Goal: Entertainment & Leisure: Consume media (video, audio)

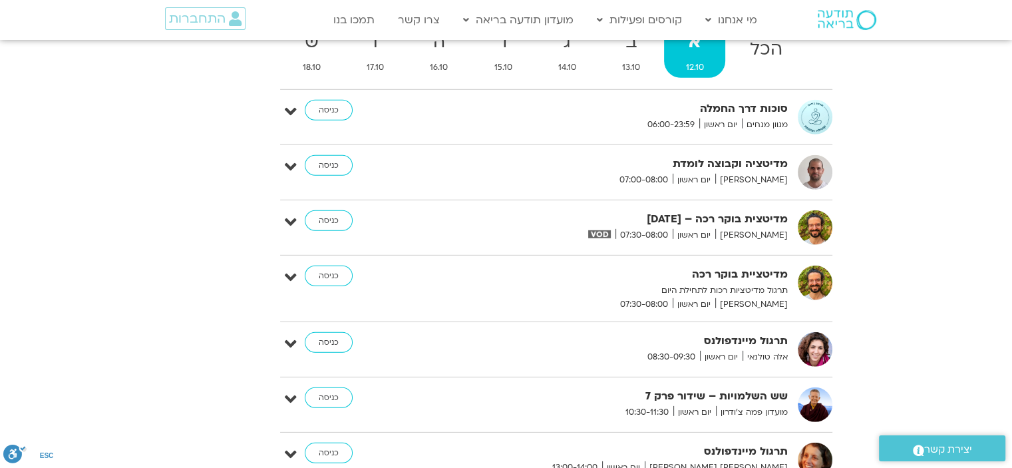
scroll to position [4126, 0]
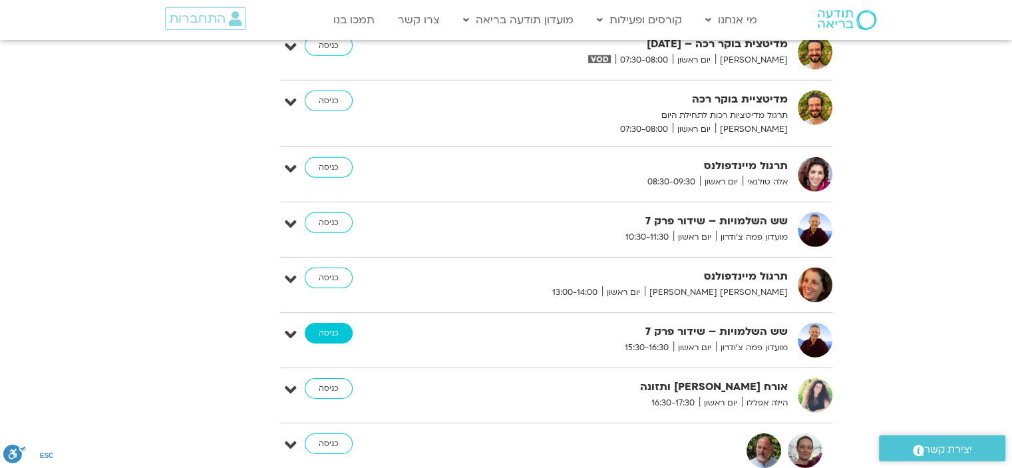
click at [324, 323] on link "כניסה" at bounding box center [329, 333] width 48 height 21
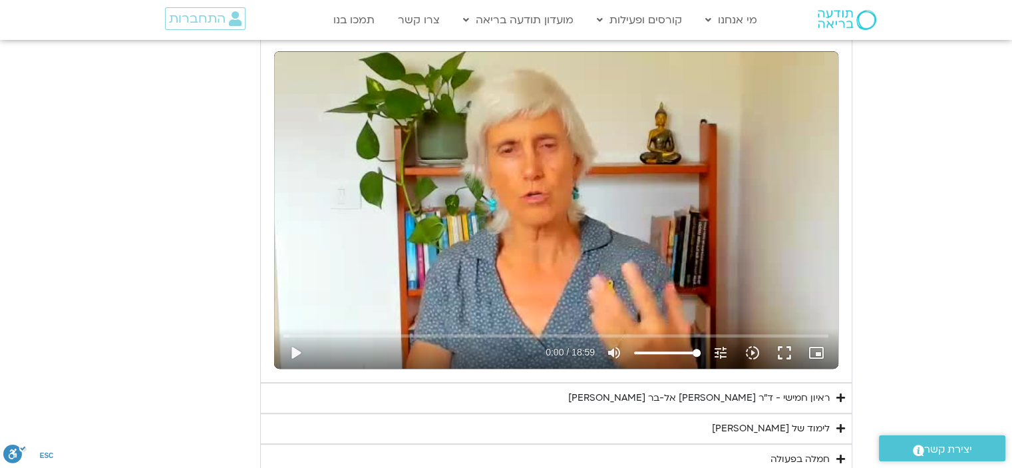
scroll to position [599, 0]
click at [293, 348] on button "play_arrow" at bounding box center [296, 352] width 32 height 32
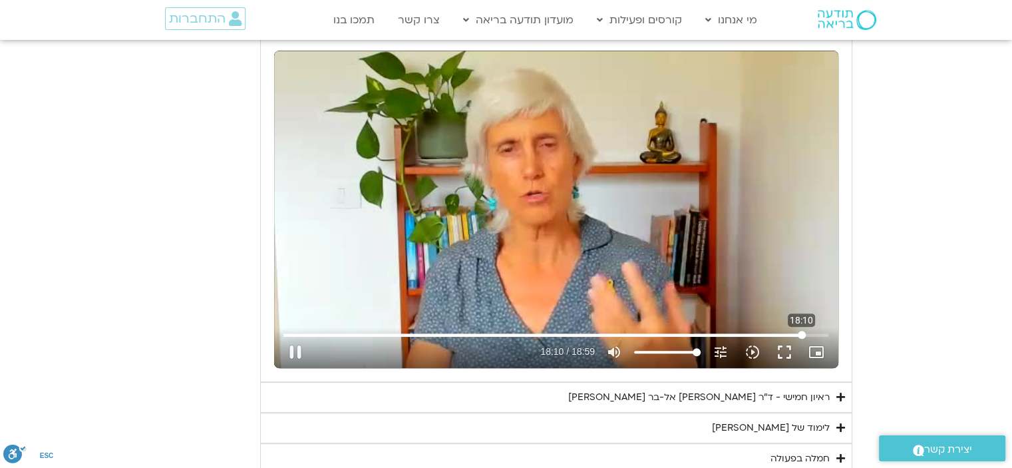
click at [801, 334] on input "Seek" at bounding box center [556, 335] width 545 height 8
click at [292, 333] on input "Seek" at bounding box center [556, 335] width 545 height 8
click at [487, 218] on div "Skip Ad 0:12 pause 0:11 / 18:59 volume_up Mute tune Resolution Auto 240p slow_m…" at bounding box center [556, 209] width 564 height 317
type input "11.694907"
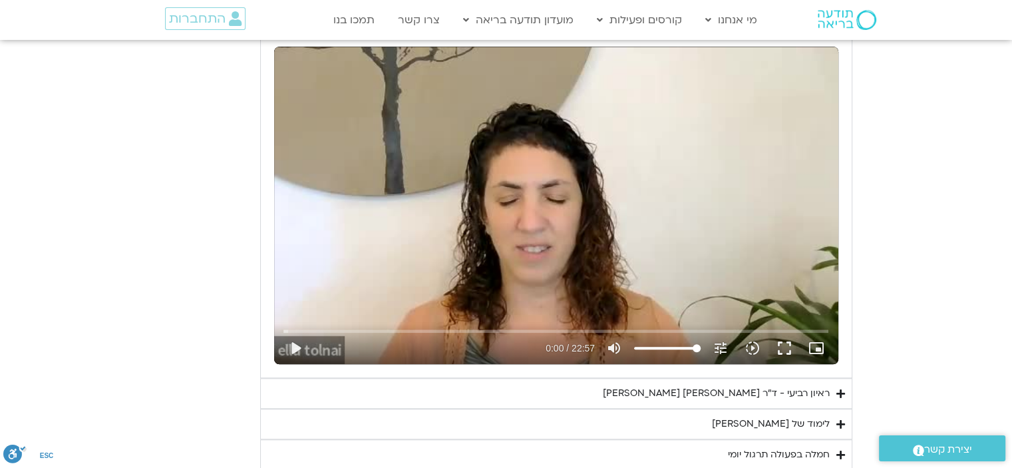
scroll to position [1131, 0]
click at [477, 204] on div "Skip Ad play_arrow 0:00 / 22:57 volume_up Mute tune Resolution Auto 240p slow_m…" at bounding box center [556, 204] width 564 height 317
click at [431, 170] on div "Skip Ad 0:55 pause 0:05 / 22:57 volume_up Mute tune Resolution Auto 240p slow_m…" at bounding box center [556, 204] width 564 height 317
type input "5.406064"
click at [711, 391] on div "ראיון רביעי - ד"ר אסף סטי אל-בר ודניאלה ספקטור" at bounding box center [716, 393] width 227 height 16
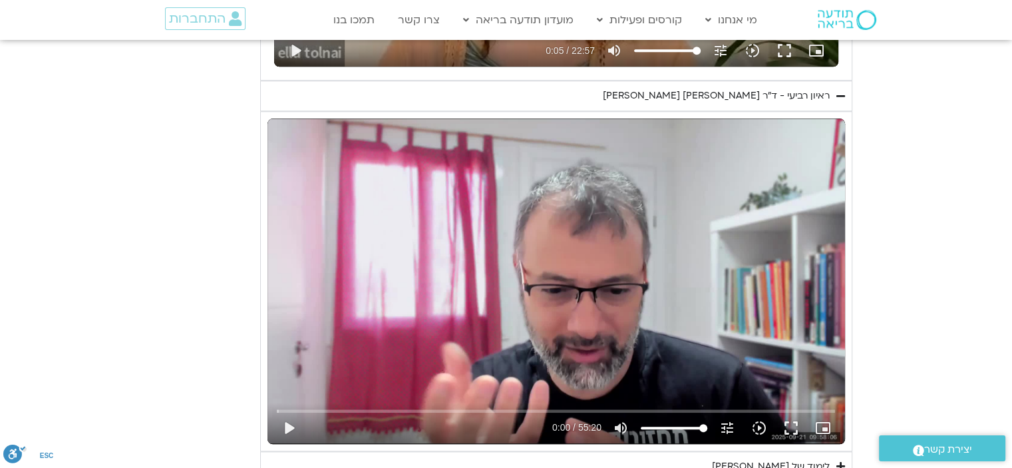
scroll to position [1531, 0]
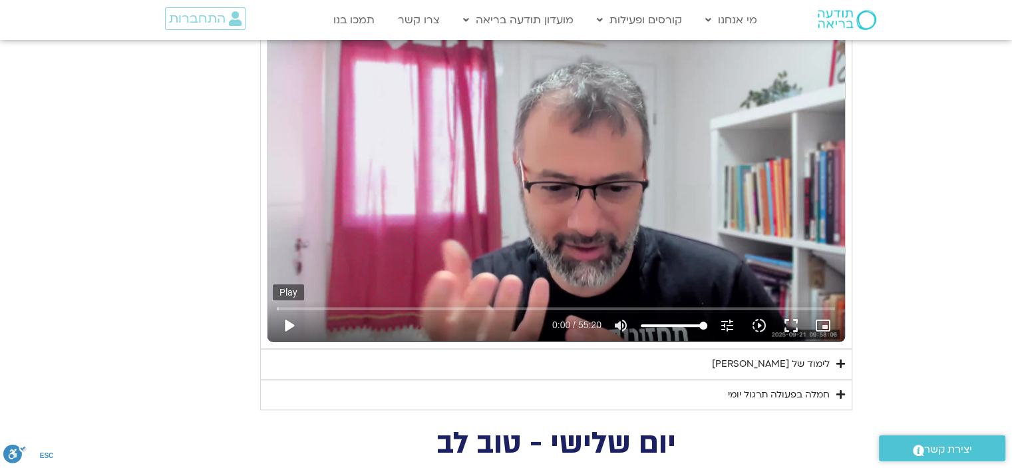
click at [287, 320] on button "play_arrow" at bounding box center [289, 325] width 32 height 32
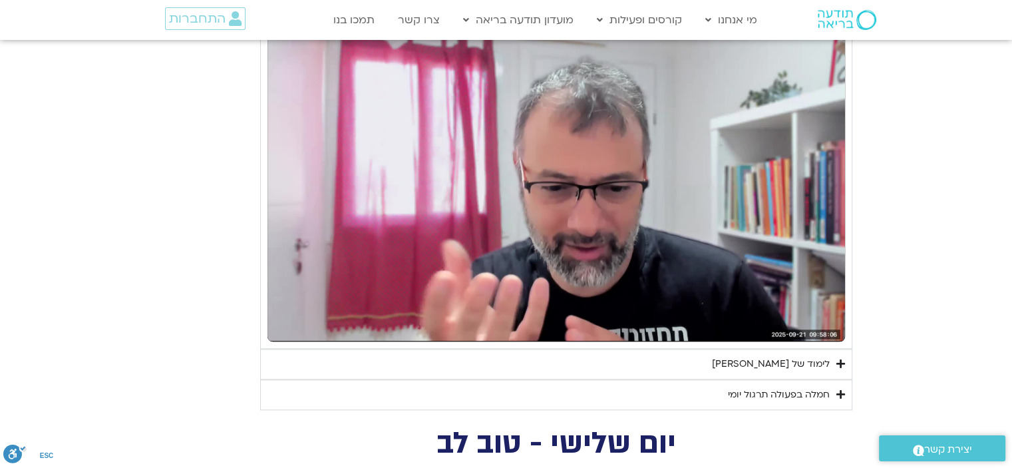
click at [288, 321] on button "pause" at bounding box center [289, 325] width 32 height 32
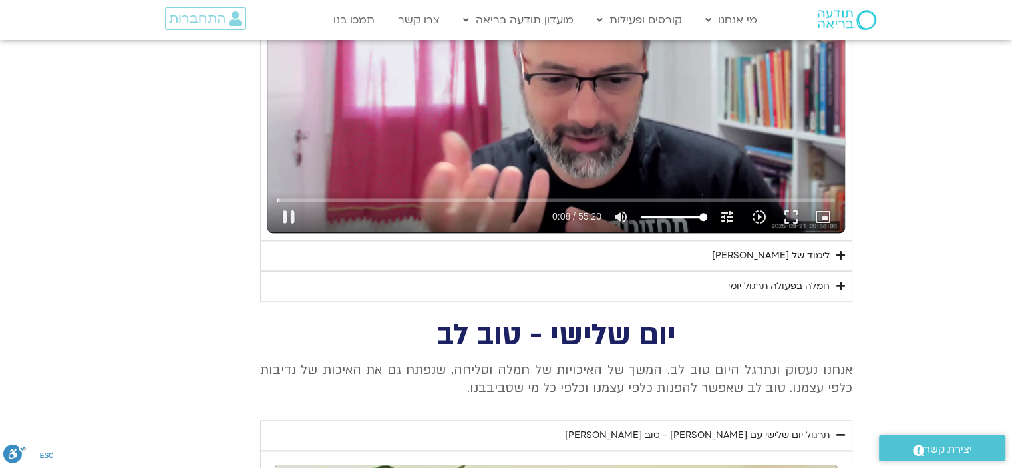
scroll to position [1597, 0]
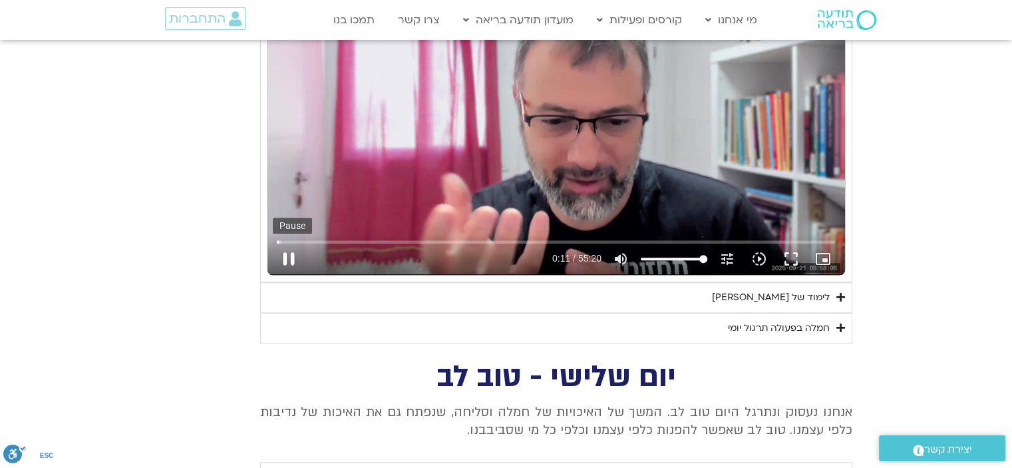
click at [290, 260] on button "pause" at bounding box center [289, 259] width 32 height 32
type input "11.538626"
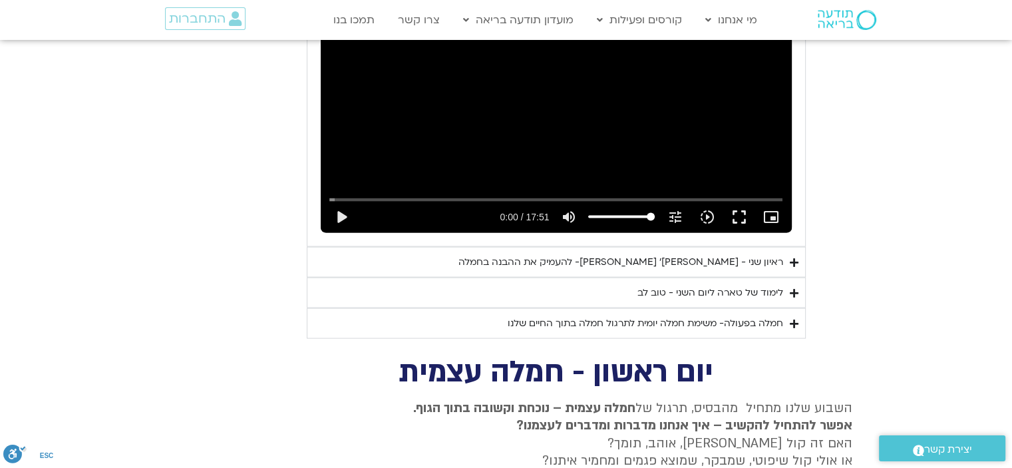
scroll to position [2995, 0]
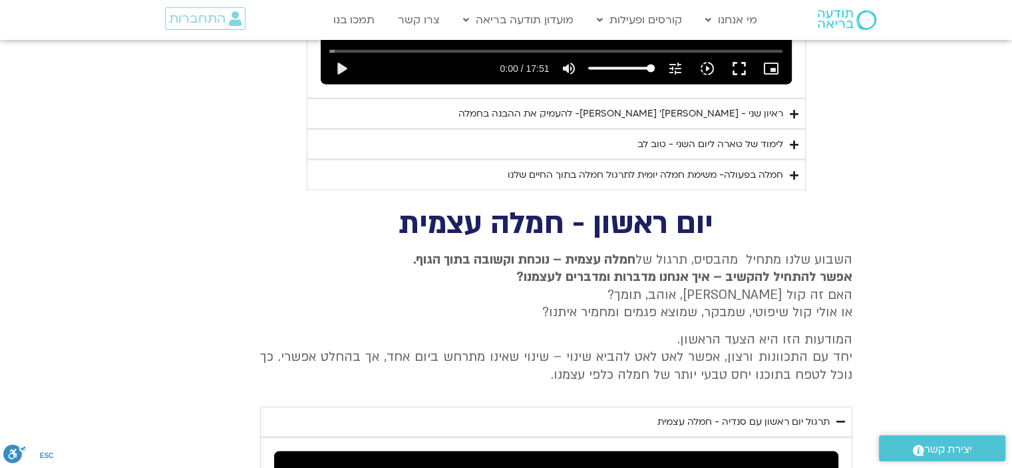
click at [740, 106] on div "ראיון שני - טארה בראך ופרופ׳ דן סיגל- להעמיק את ההבנה בחמלה" at bounding box center [621, 114] width 325 height 16
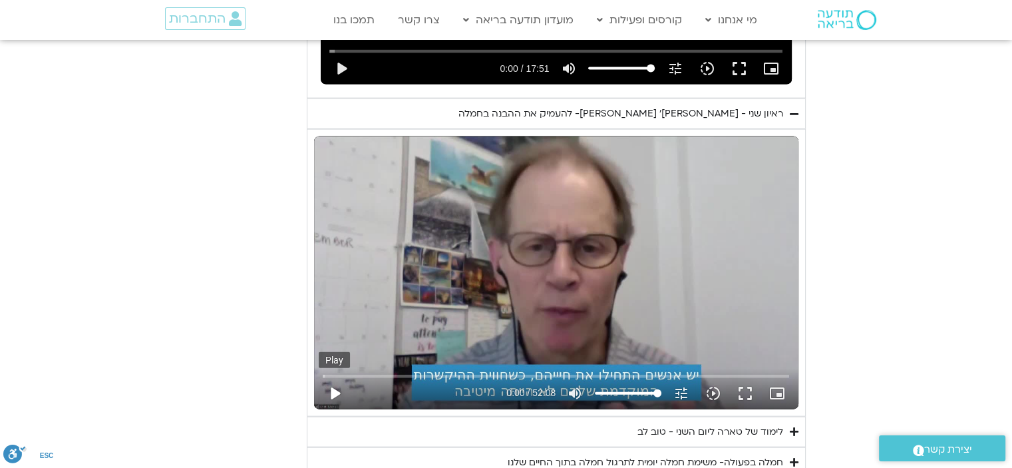
click at [333, 377] on button "play_arrow" at bounding box center [335, 393] width 32 height 32
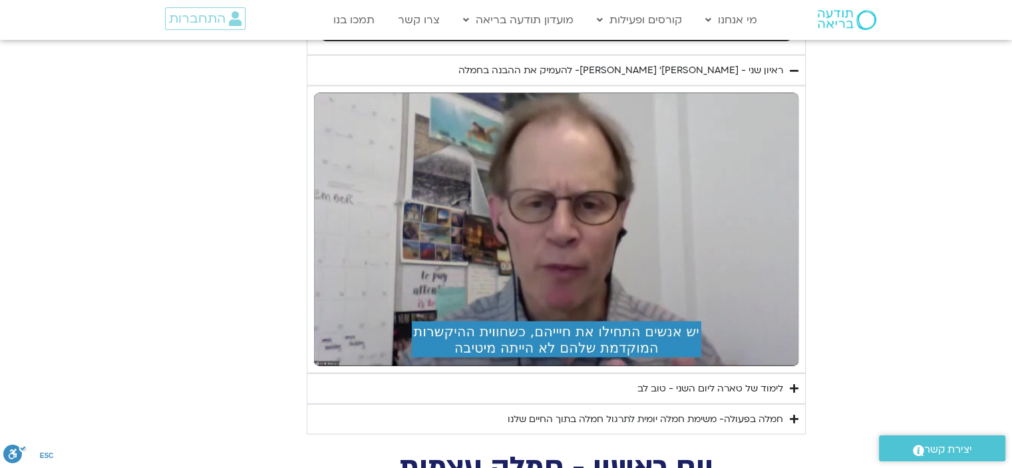
scroll to position [3062, 0]
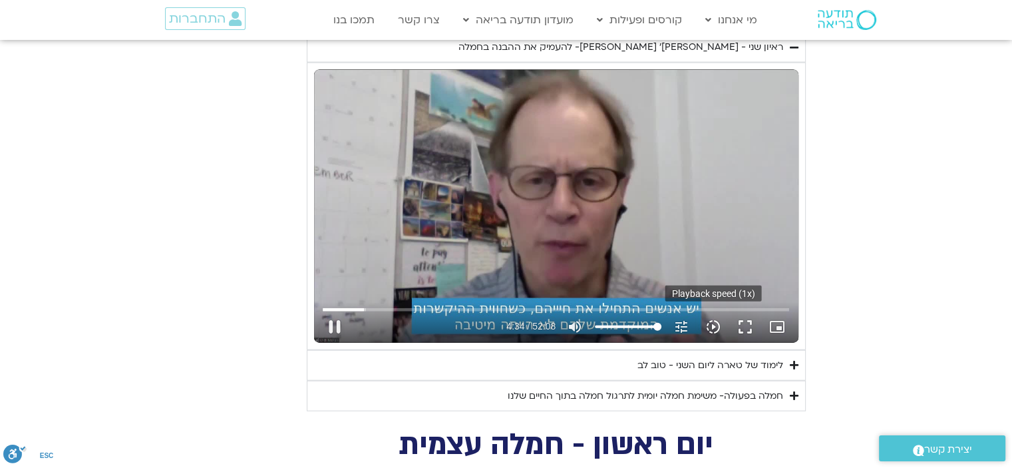
click at [717, 319] on icon "slow_motion_video" at bounding box center [713, 327] width 16 height 16
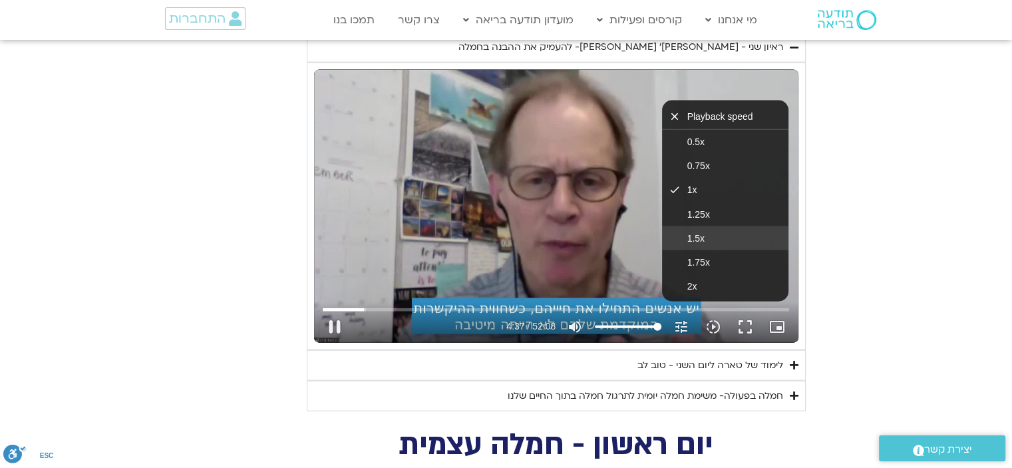
click at [708, 226] on button "1.5x" at bounding box center [725, 238] width 126 height 24
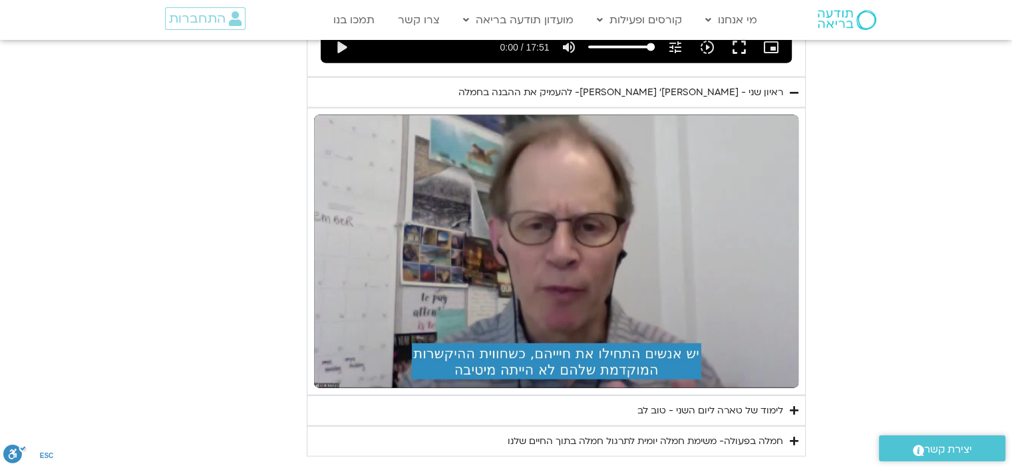
scroll to position [3005, 0]
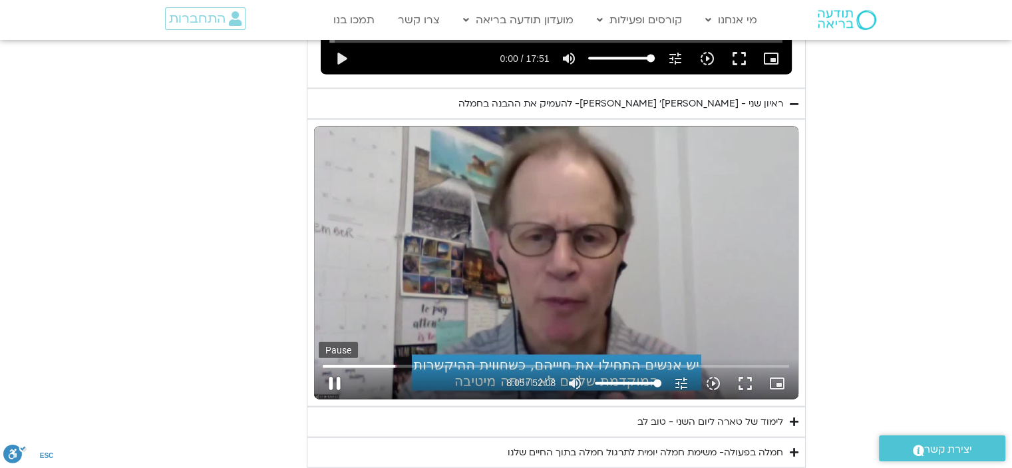
click at [335, 367] on button "pause" at bounding box center [335, 383] width 32 height 32
type input "486.077001"
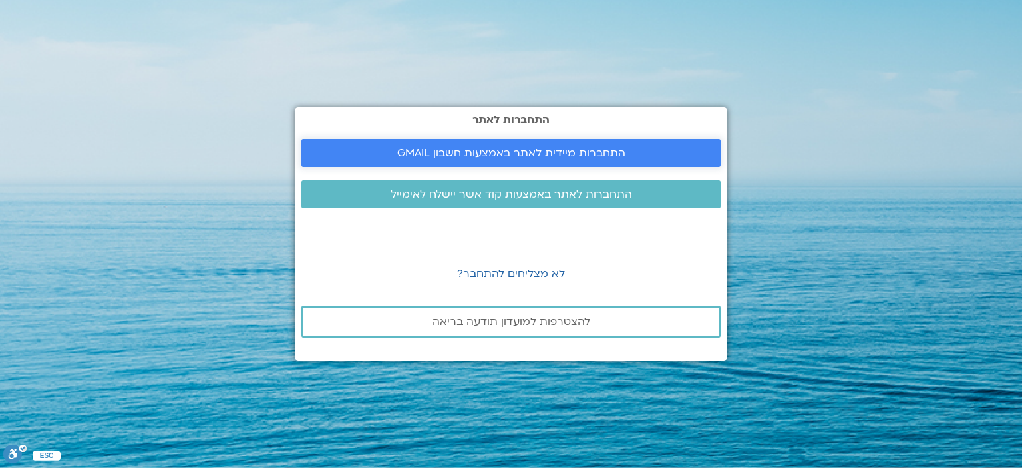
click at [506, 148] on span "התחברות מיידית לאתר באמצעות חשבון GMAIL" at bounding box center [511, 153] width 228 height 12
